Goal: Check status: Check status

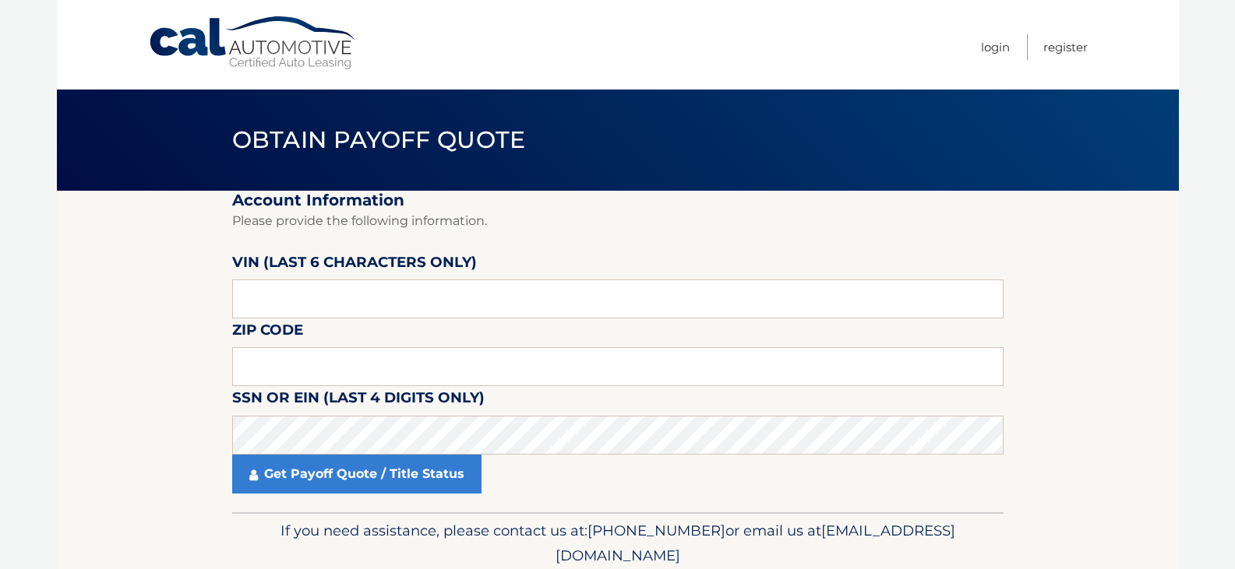
click at [277, 279] on label "VIN (last 6 characters only)" at bounding box center [354, 265] width 245 height 29
click at [290, 293] on input "text" at bounding box center [617, 299] width 771 height 39
type input "185143"
click at [267, 358] on input "text" at bounding box center [617, 366] width 771 height 39
type input "11722"
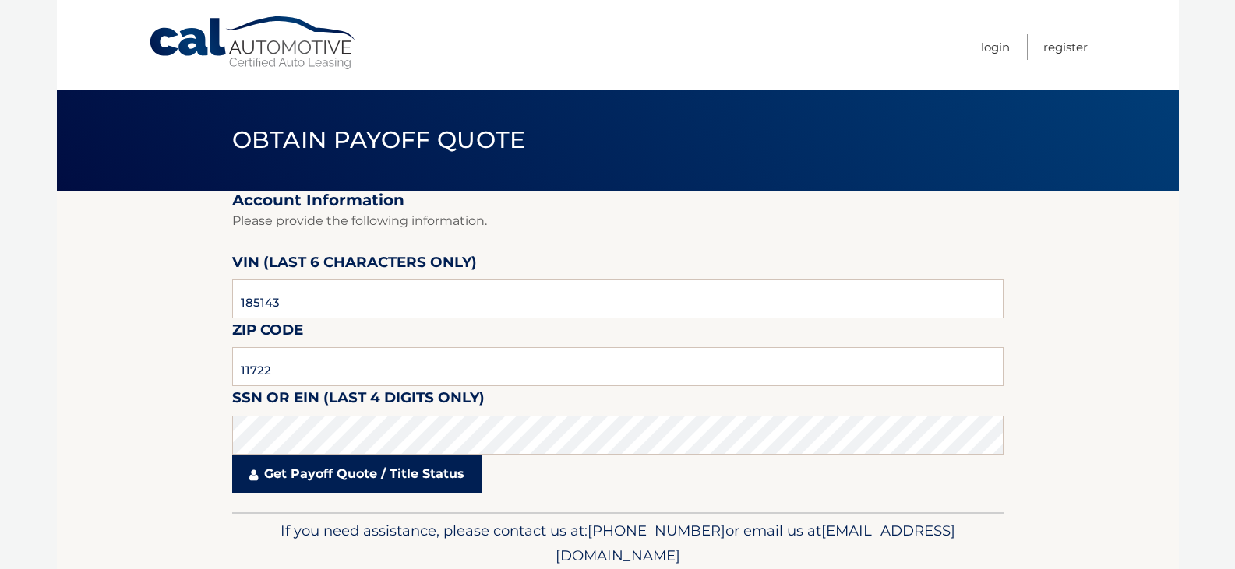
click at [355, 487] on link "Get Payoff Quote / Title Status" at bounding box center [356, 474] width 249 height 39
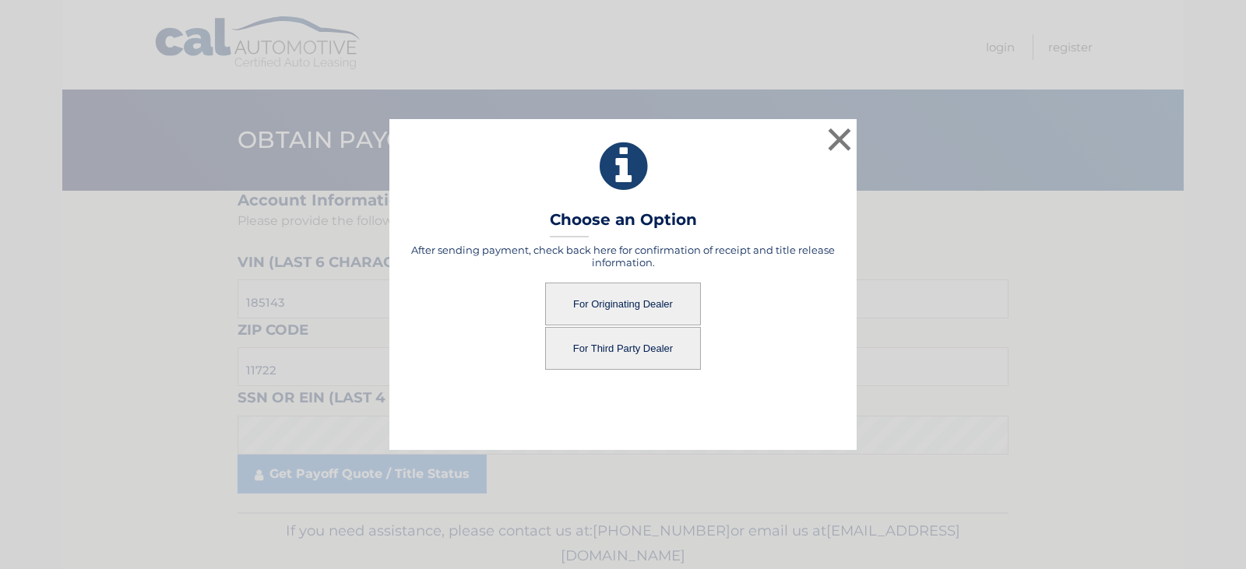
click at [614, 295] on button "For Originating Dealer" at bounding box center [623, 304] width 156 height 43
click at [647, 303] on button "For Originating Dealer" at bounding box center [623, 304] width 156 height 43
